Goal: Task Accomplishment & Management: Manage account settings

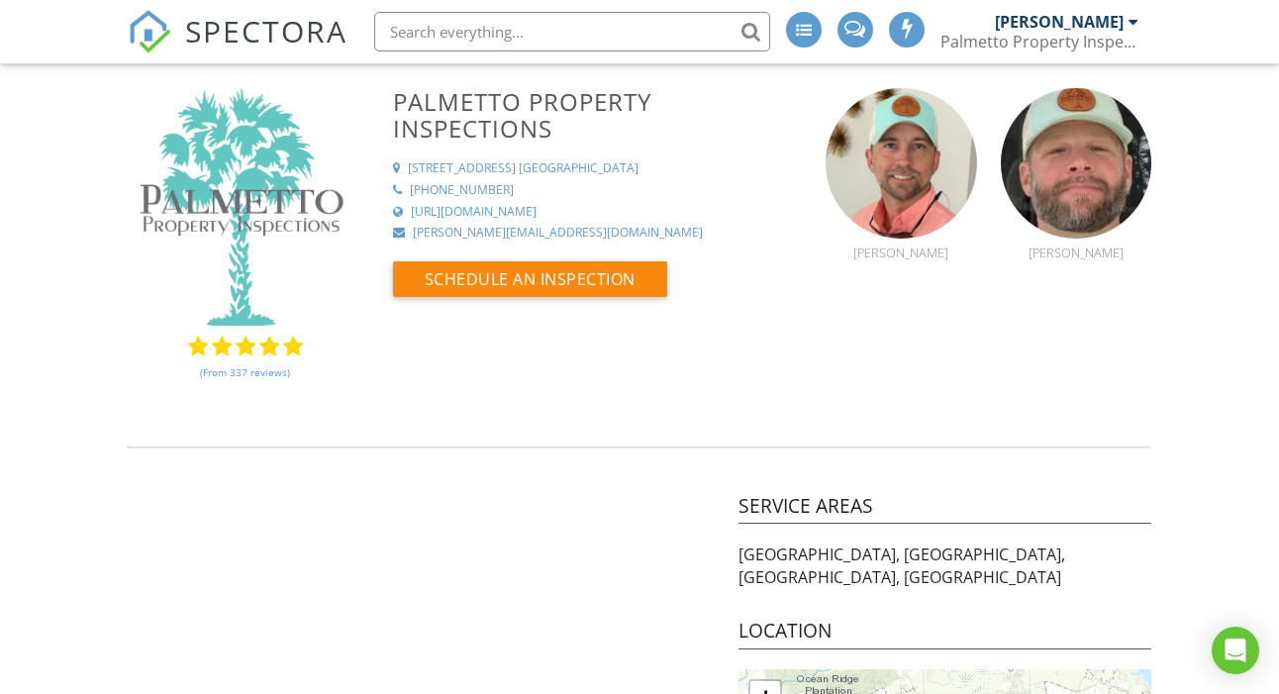
click at [1127, 21] on div "[PERSON_NAME]" at bounding box center [1067, 22] width 144 height 20
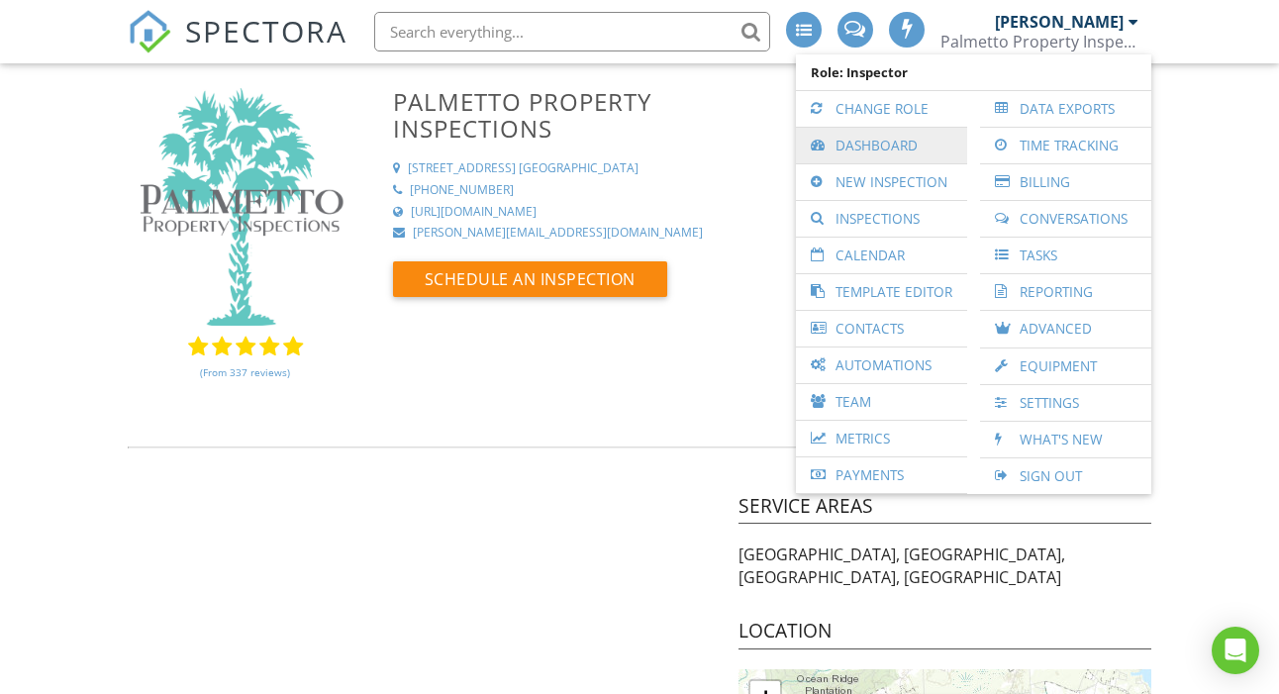
click at [892, 145] on link "Dashboard" at bounding box center [881, 146] width 151 height 36
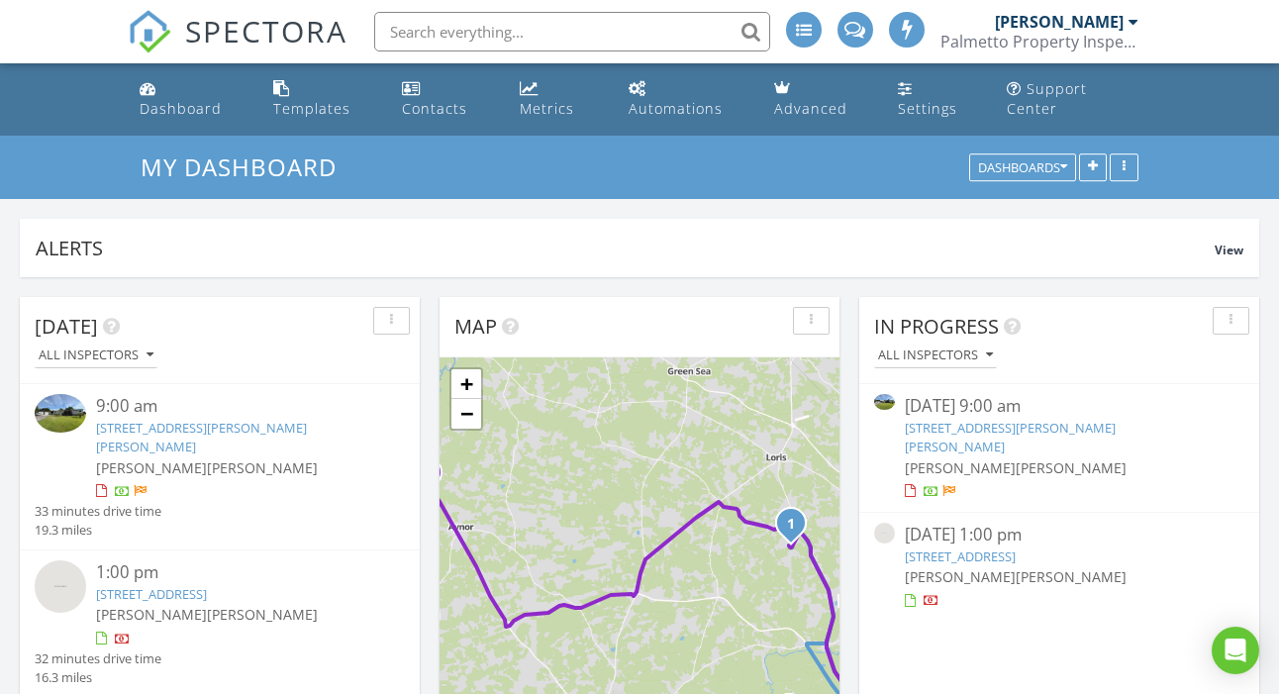
scroll to position [1803, 1280]
click at [178, 426] on link "3085 Canady Ln, Loris, SC 29569" at bounding box center [201, 437] width 211 height 37
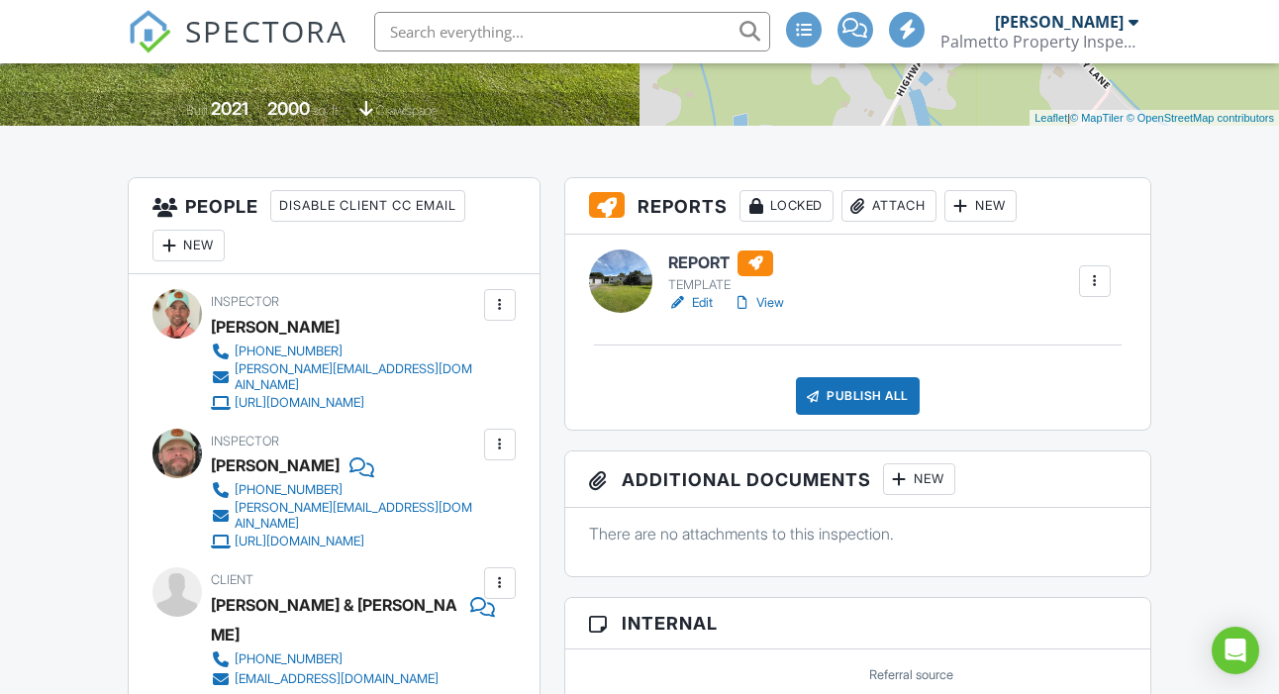
scroll to position [466, 0]
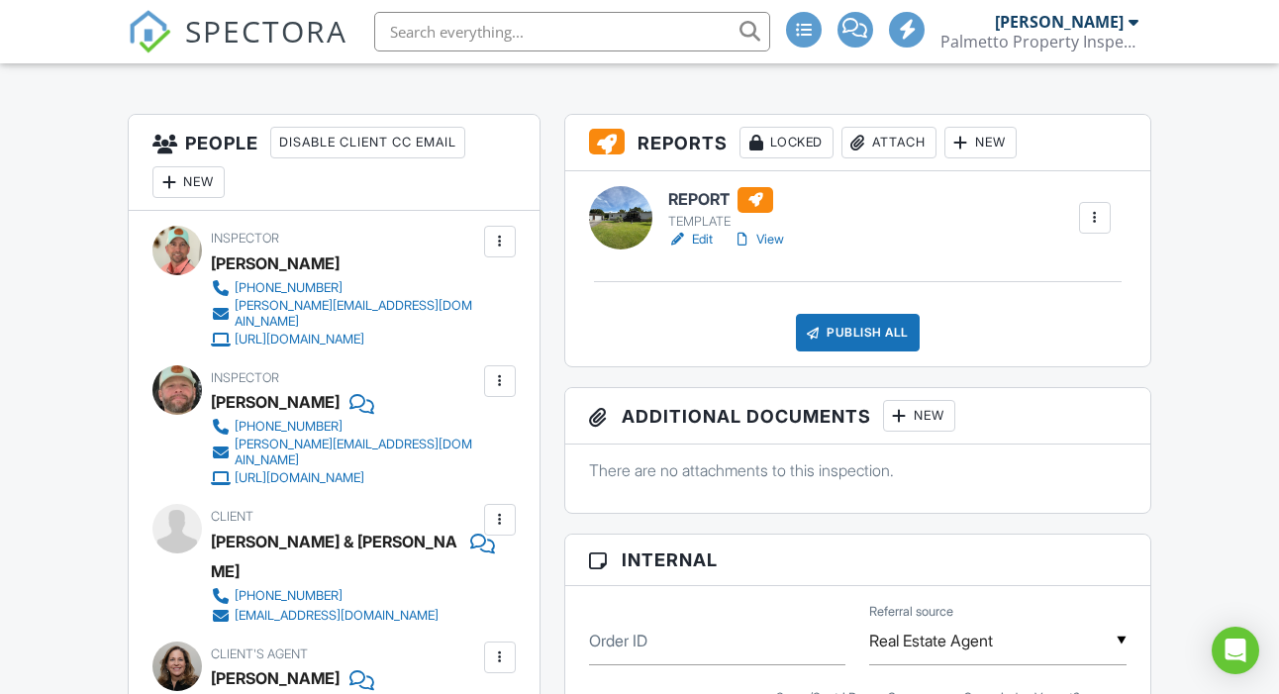
click at [503, 251] on div at bounding box center [500, 242] width 20 height 20
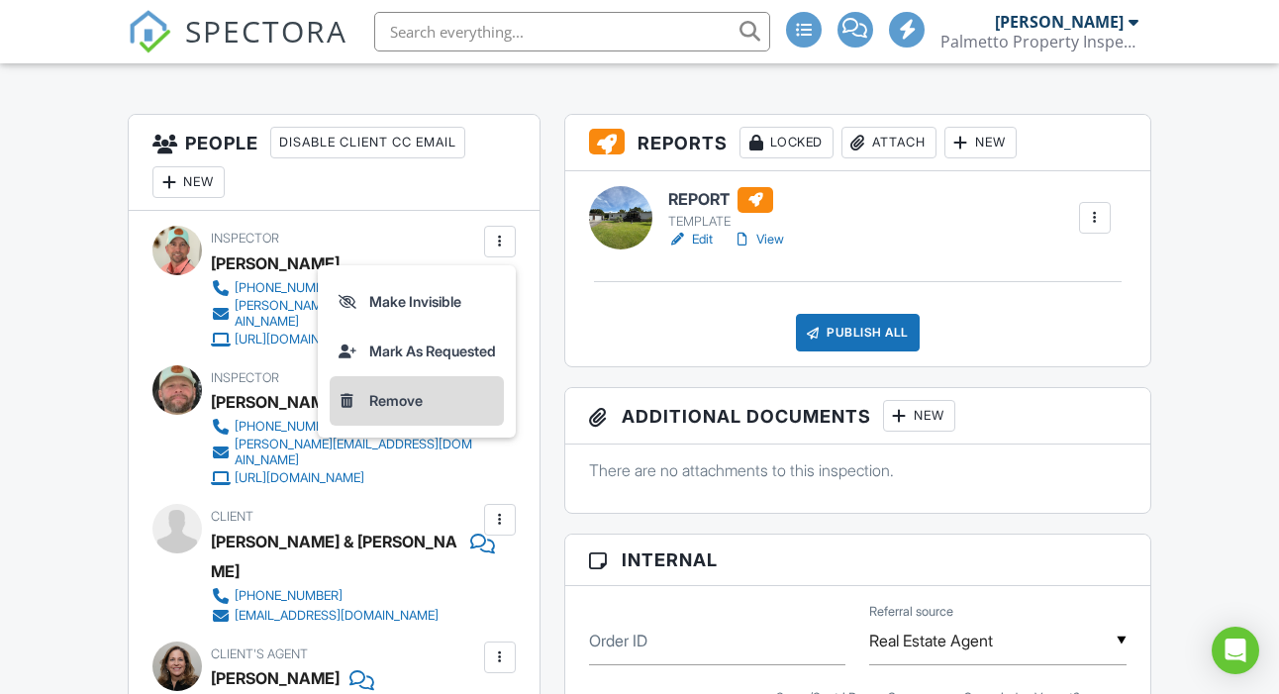
click at [404, 417] on li "Remove" at bounding box center [417, 401] width 174 height 50
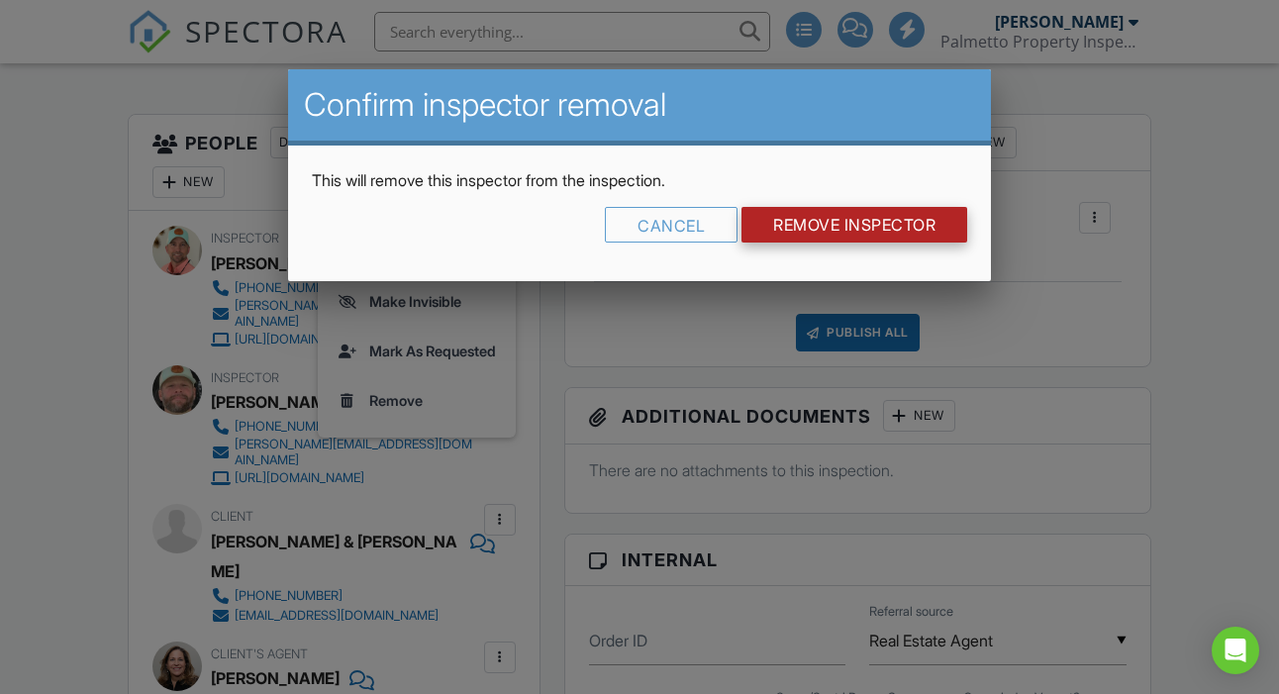
click at [853, 226] on input "Remove Inspector" at bounding box center [855, 225] width 226 height 36
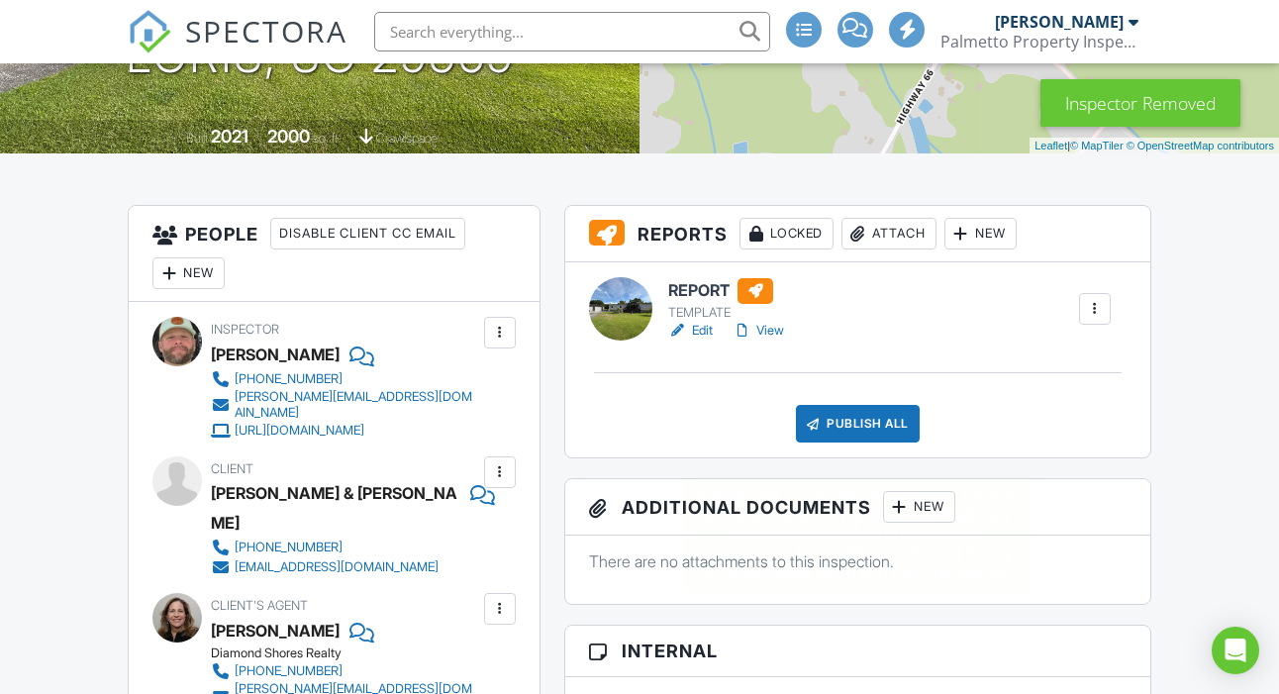
scroll to position [375, 0]
click at [856, 443] on div "Publish All" at bounding box center [858, 424] width 124 height 38
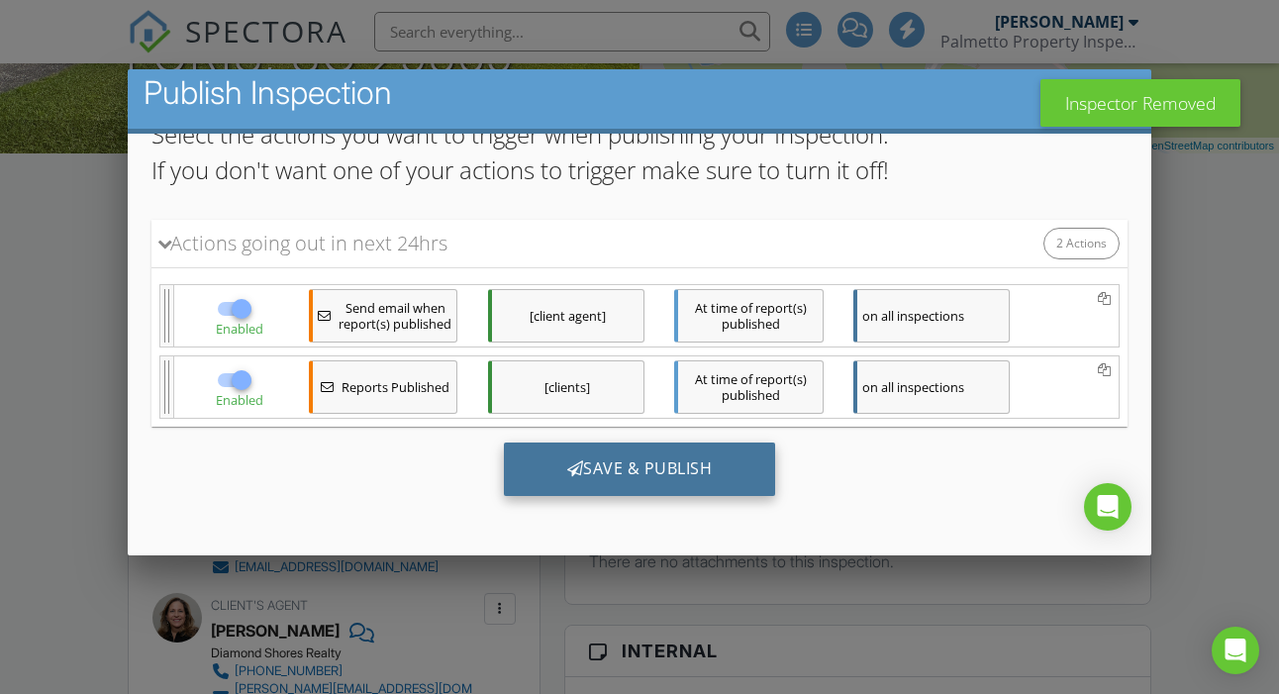
scroll to position [170, 0]
click at [662, 478] on div "Save & Publish" at bounding box center [640, 469] width 272 height 53
